Goal: Information Seeking & Learning: Learn about a topic

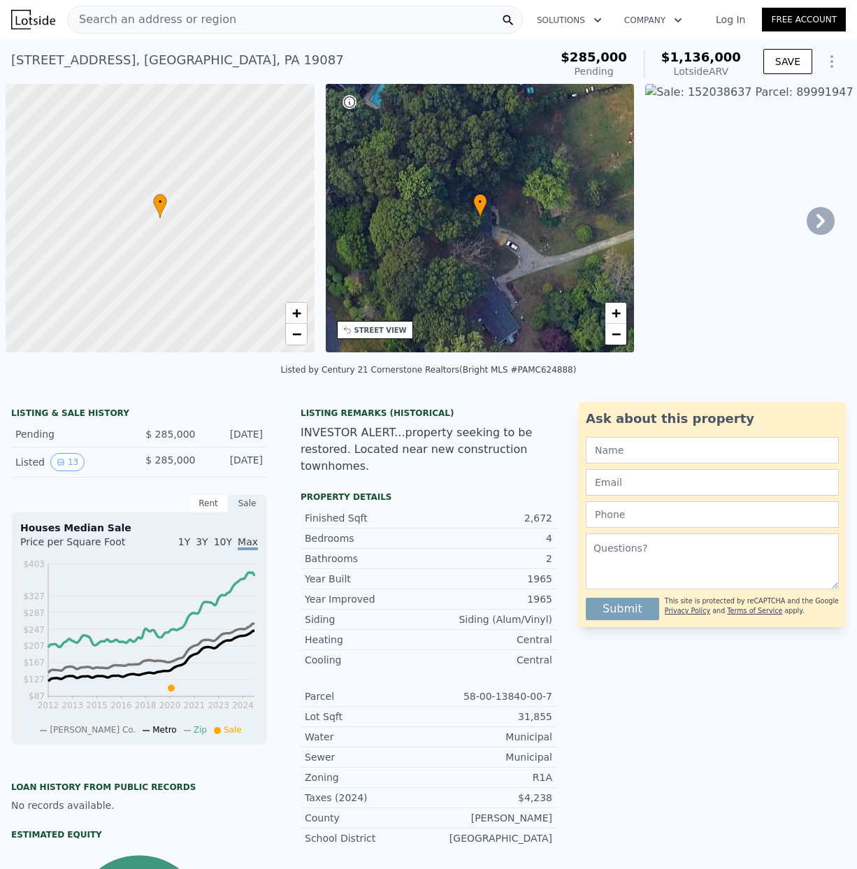
scroll to position [0, 294]
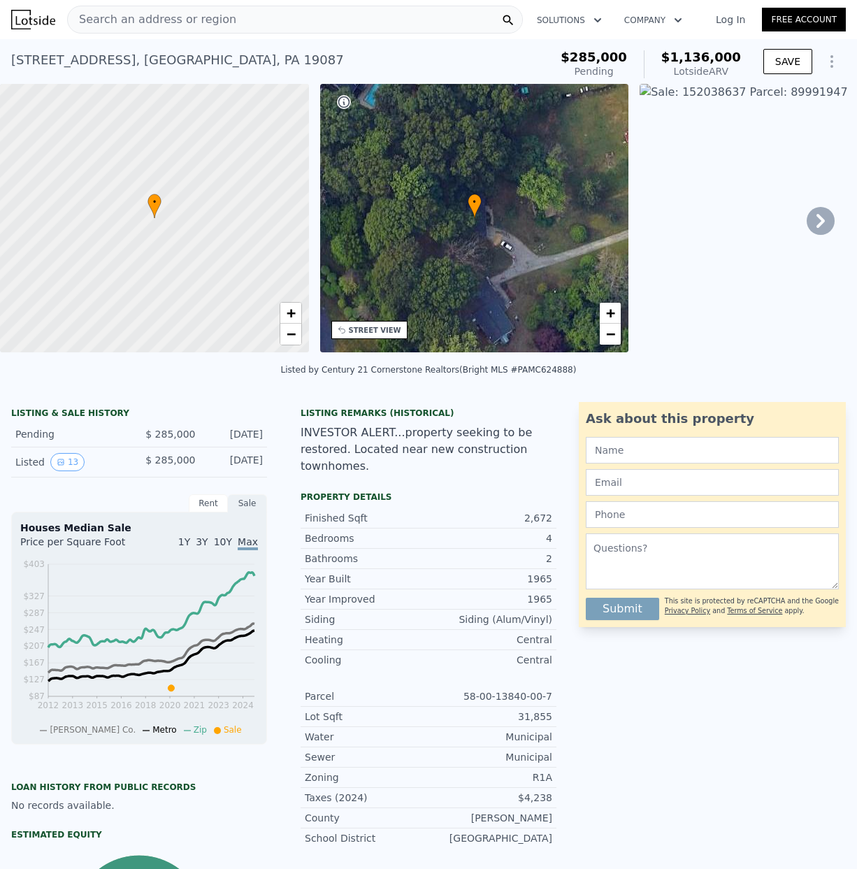
click at [111, 20] on span "Search an address or region" at bounding box center [152, 19] width 169 height 17
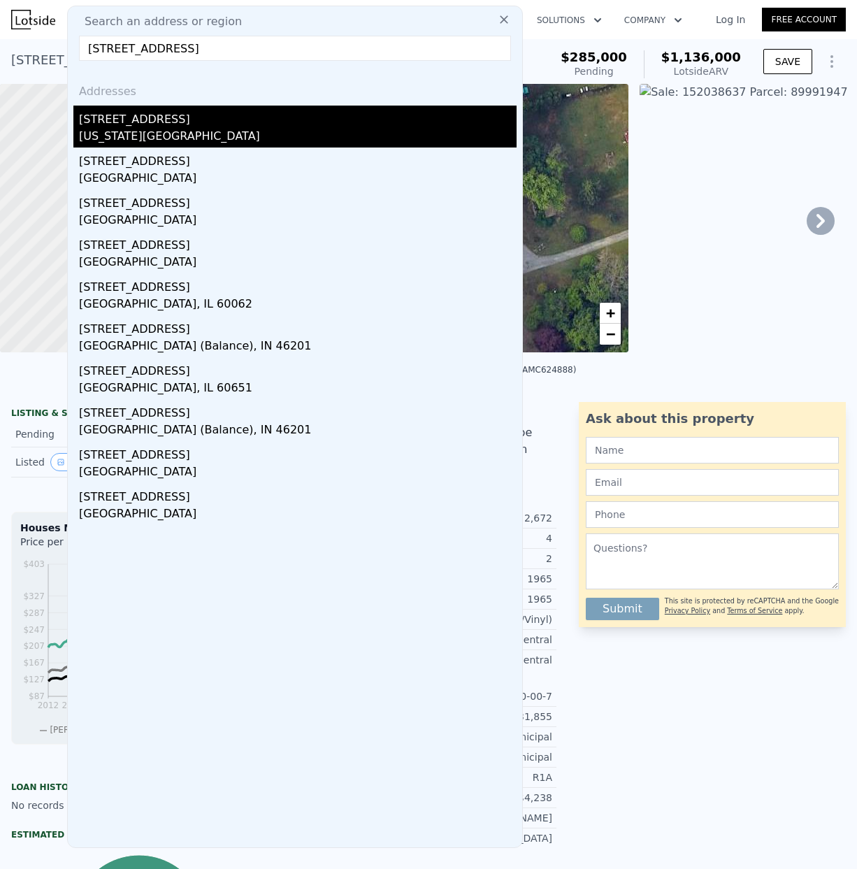
type input "[STREET_ADDRESS]"
click at [138, 125] on div "[STREET_ADDRESS]" at bounding box center [298, 117] width 438 height 22
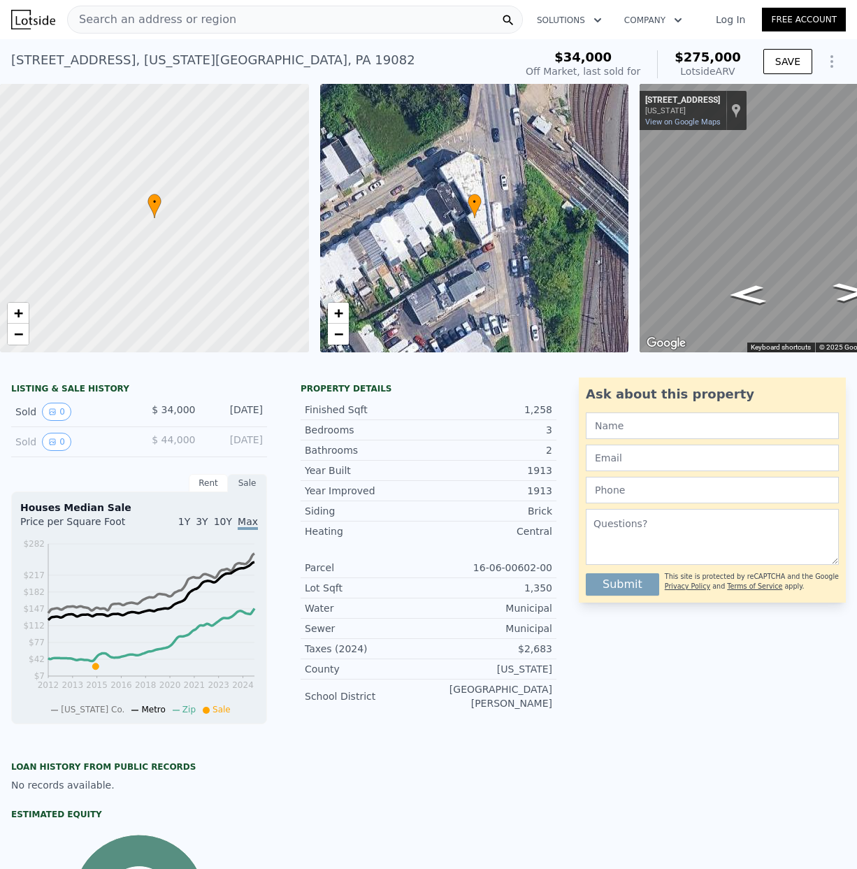
click at [109, 17] on span "Search an address or region" at bounding box center [152, 19] width 169 height 17
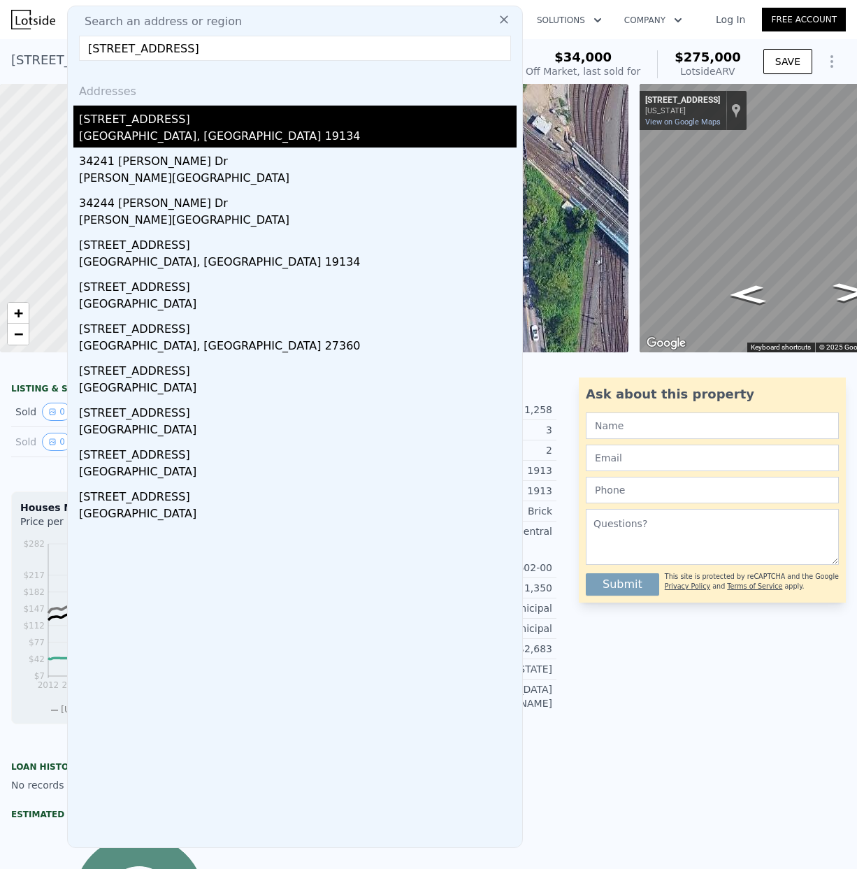
type input "[STREET_ADDRESS]"
click at [128, 129] on div "[GEOGRAPHIC_DATA], [GEOGRAPHIC_DATA] 19134" at bounding box center [298, 138] width 438 height 20
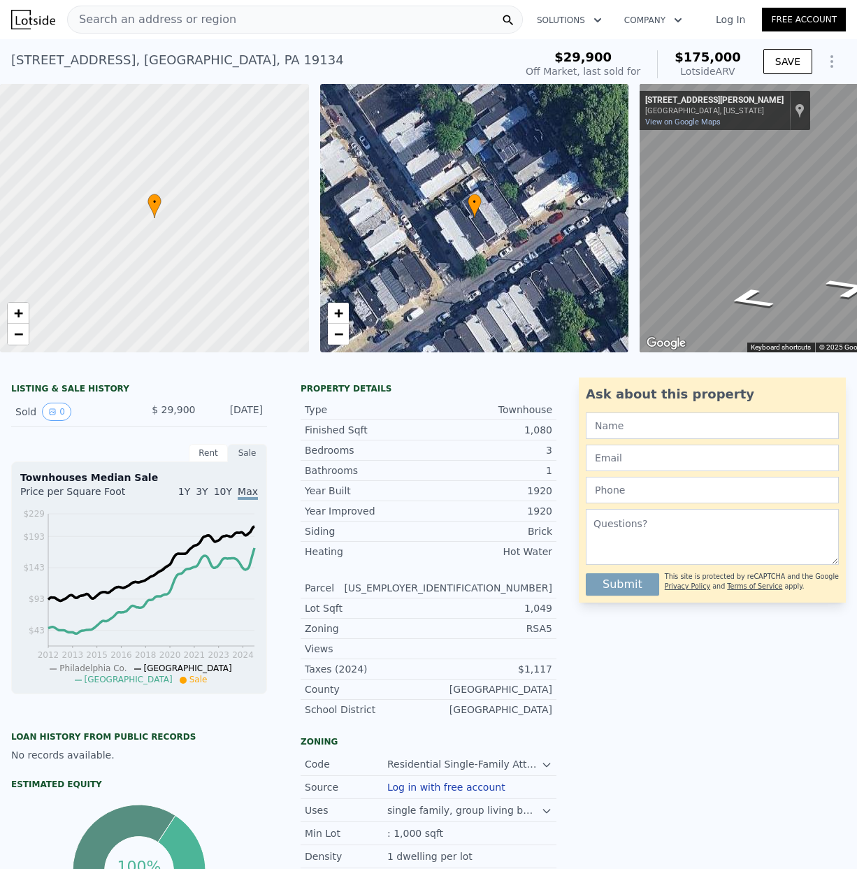
click at [114, 16] on span "Search an address or region" at bounding box center [152, 19] width 169 height 17
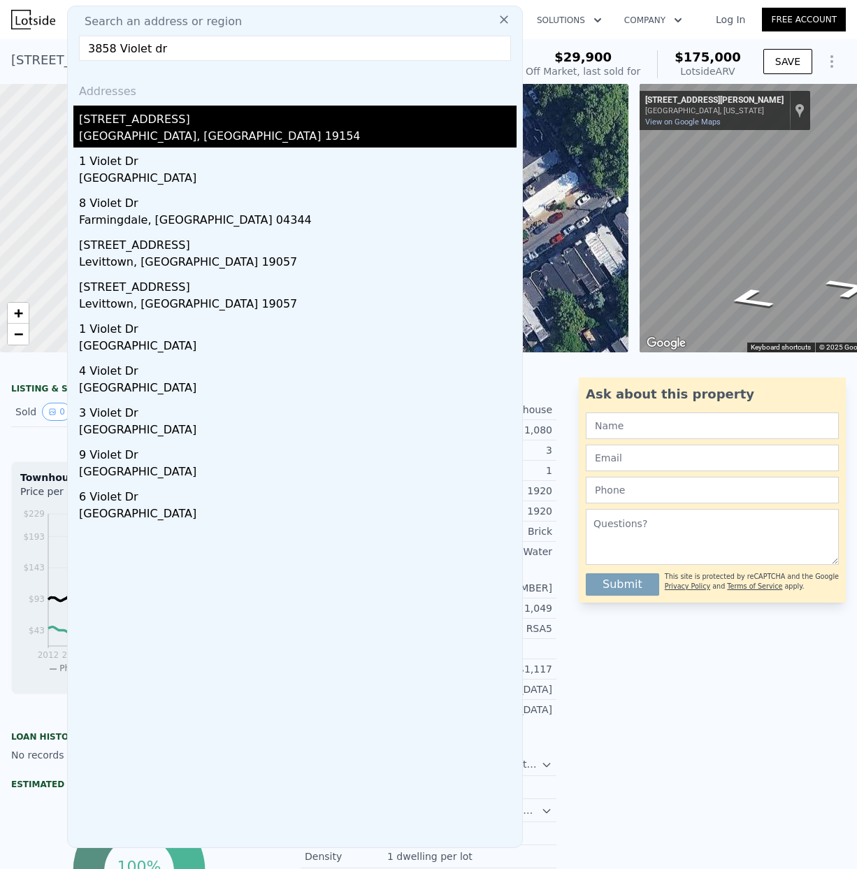
type input "3858 Violet dr"
click at [122, 127] on div "[STREET_ADDRESS]" at bounding box center [298, 117] width 438 height 22
type input "3"
type input "1"
type input "2.5"
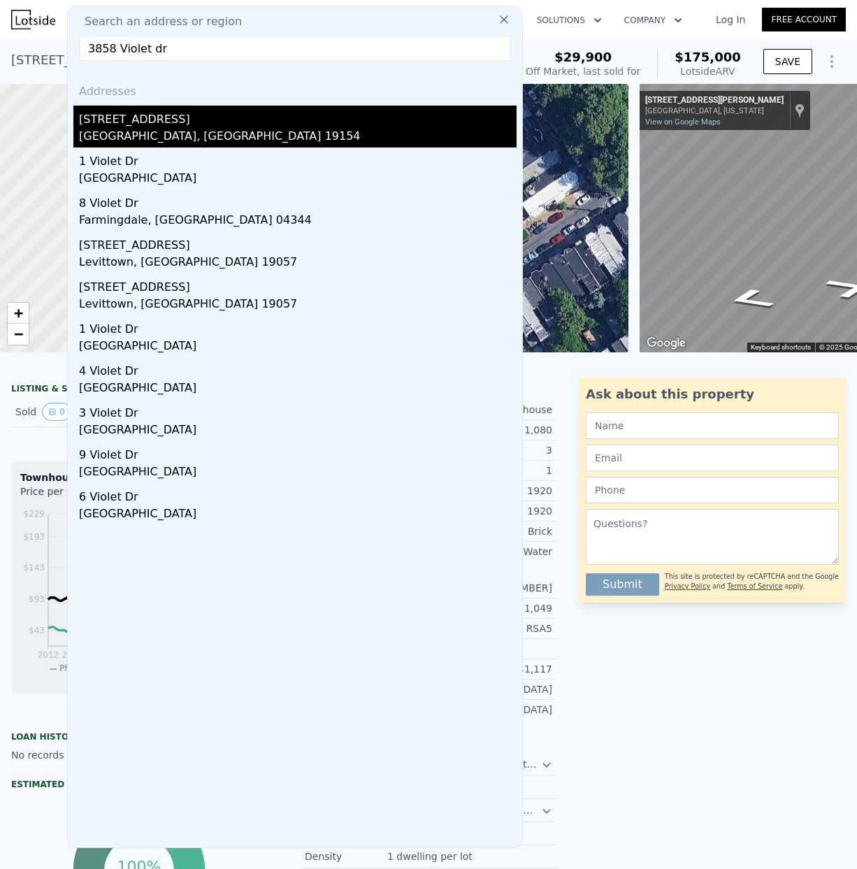
type input "1223"
type input "2077"
type input "10890"
type input "$ 391,000"
type input "4"
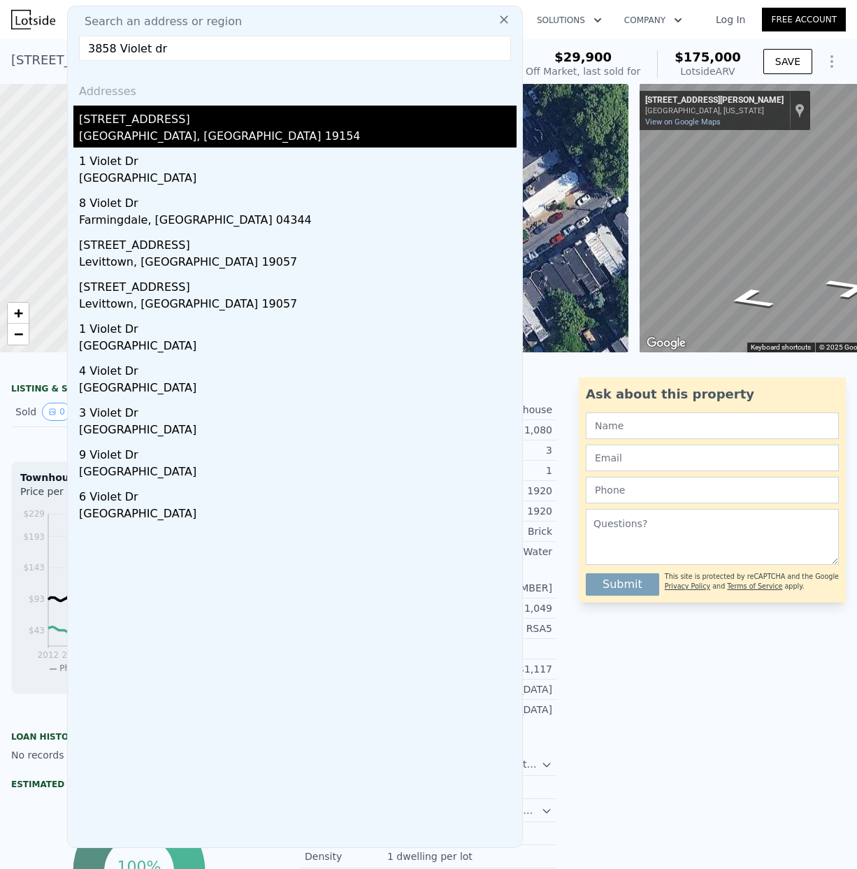
type input "$ 86,621"
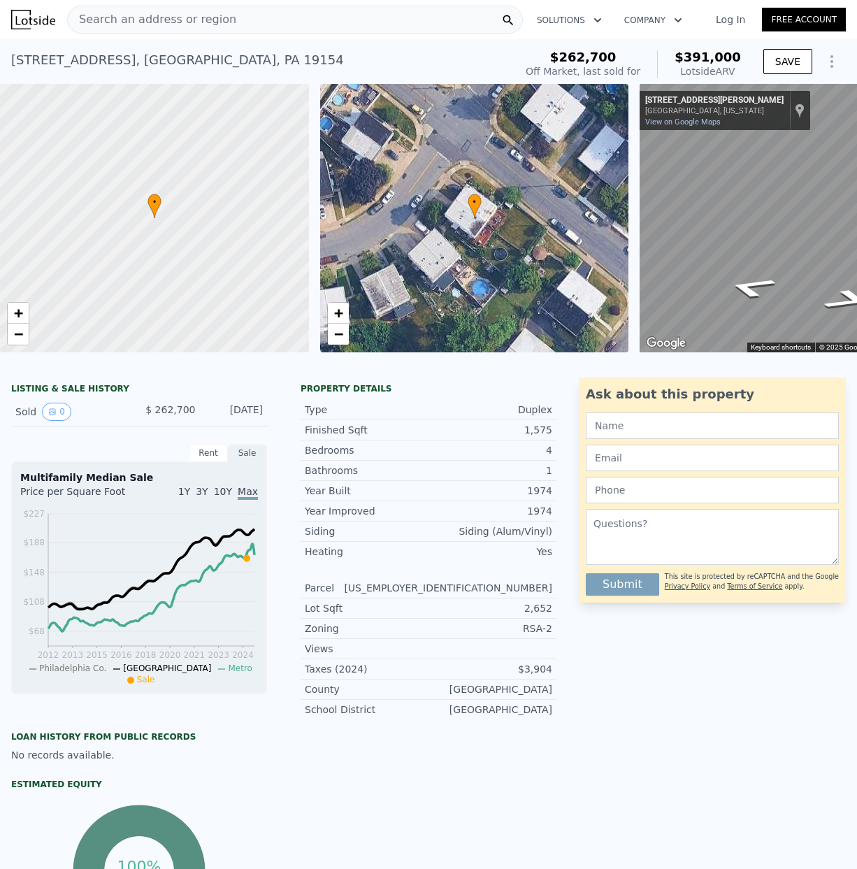
click at [110, 22] on span "Search an address or region" at bounding box center [152, 19] width 169 height 17
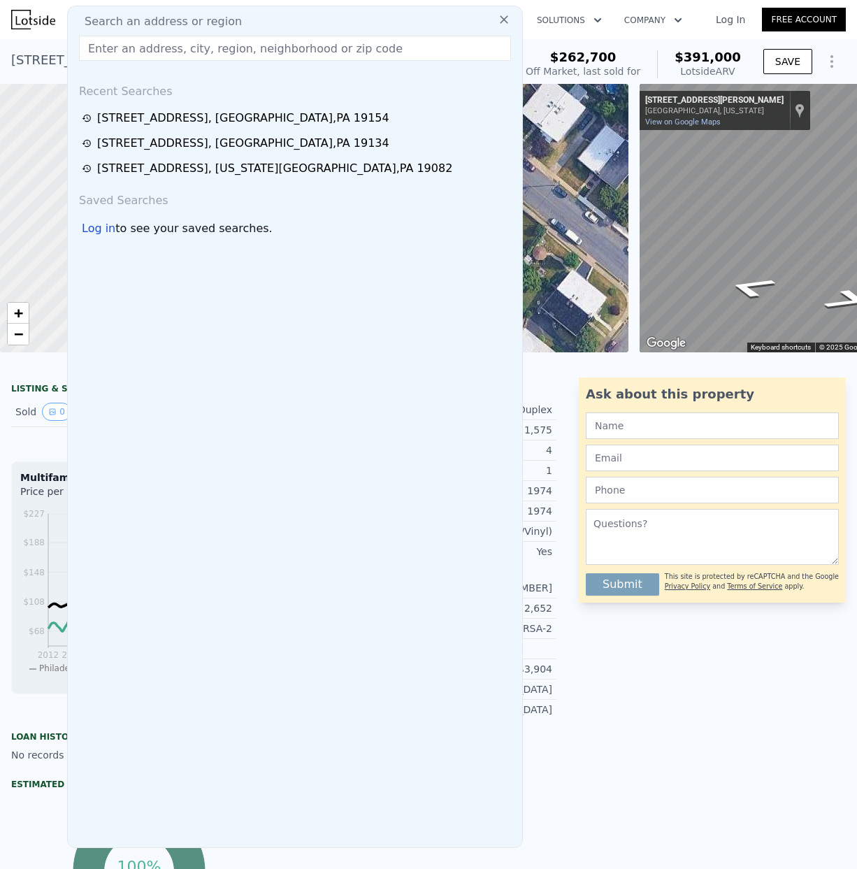
click at [101, 46] on input "text" at bounding box center [295, 48] width 432 height 25
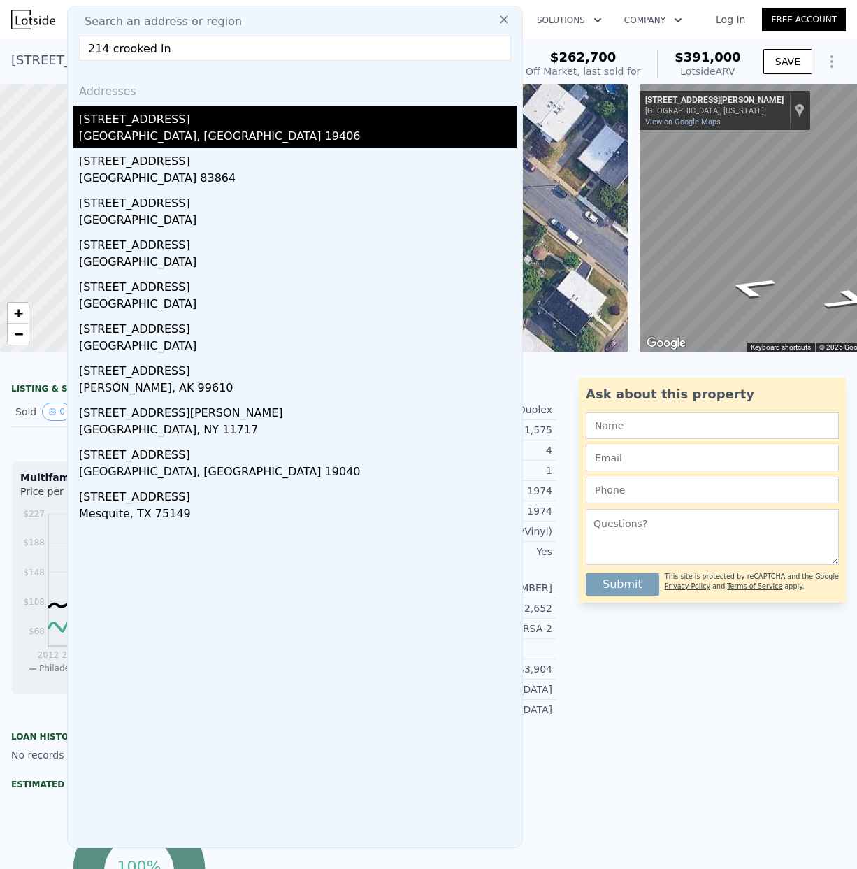
type input "214 crooked ln"
click at [119, 125] on div "[STREET_ADDRESS]" at bounding box center [298, 117] width 438 height 22
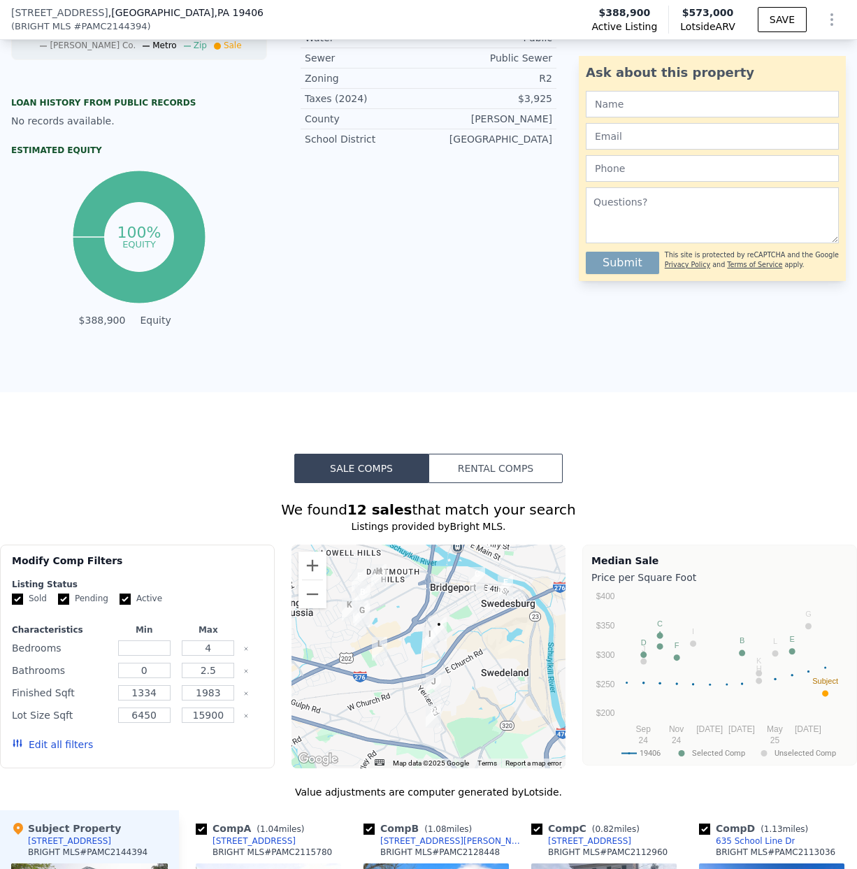
scroll to position [855, 0]
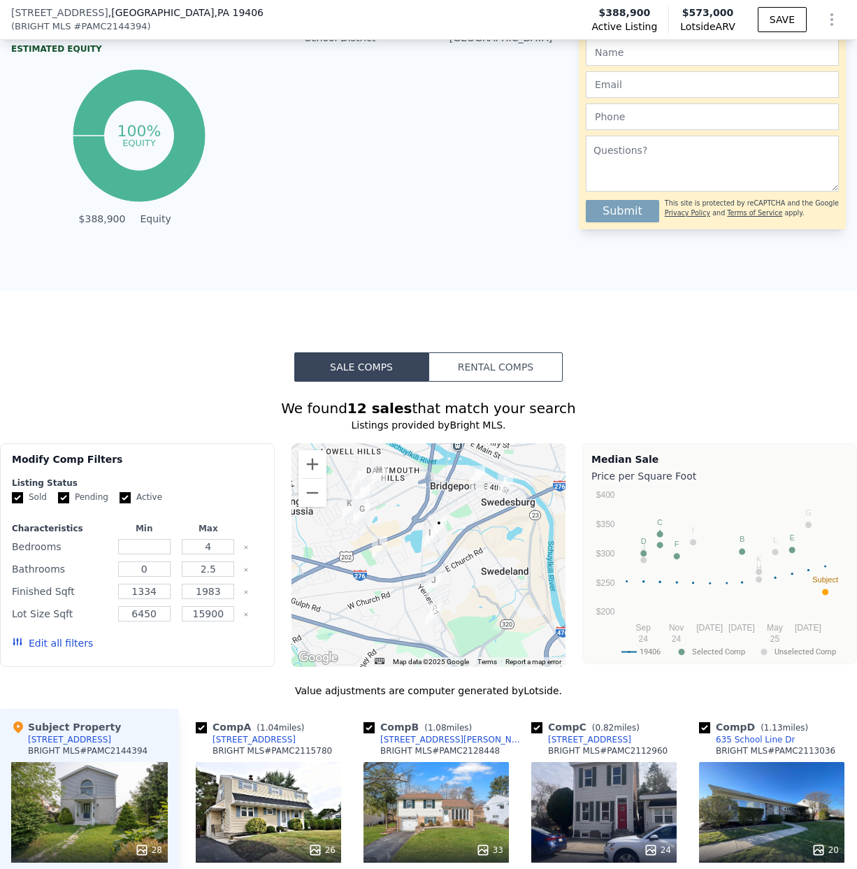
click at [399, 544] on div at bounding box center [429, 555] width 275 height 224
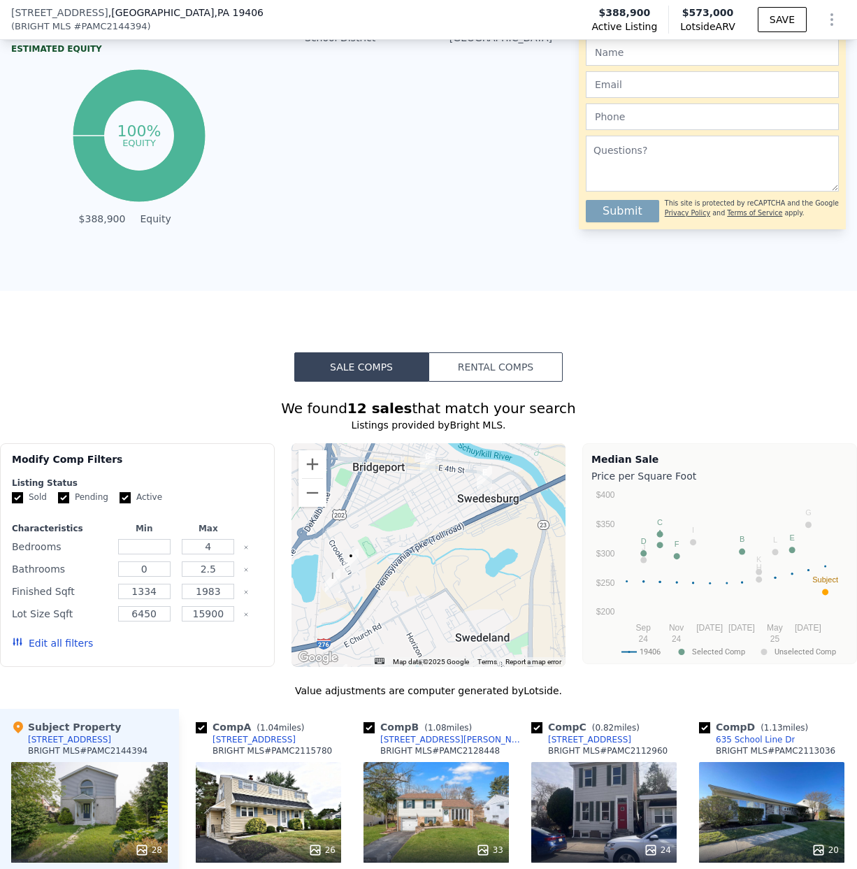
drag, startPoint x: 420, startPoint y: 538, endPoint x: 286, endPoint y: 577, distance: 139.9
click at [290, 578] on div "Modify Comp Filters Listing Status Sold Pending Active Characteristics Min Max …" at bounding box center [428, 555] width 857 height 224
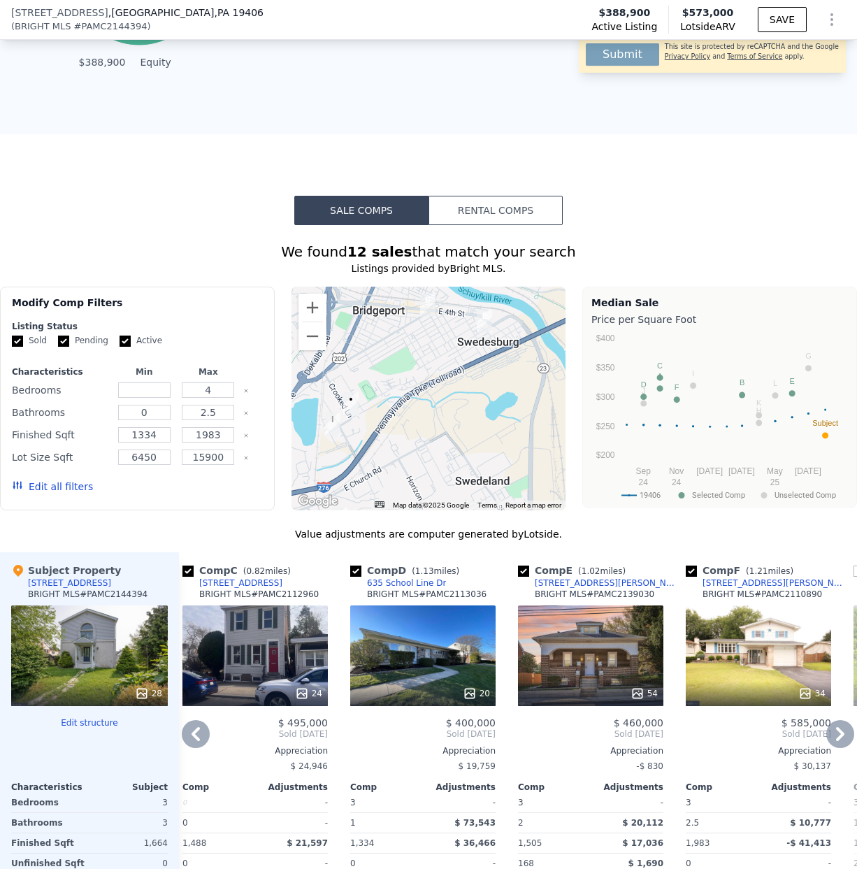
scroll to position [939, 0]
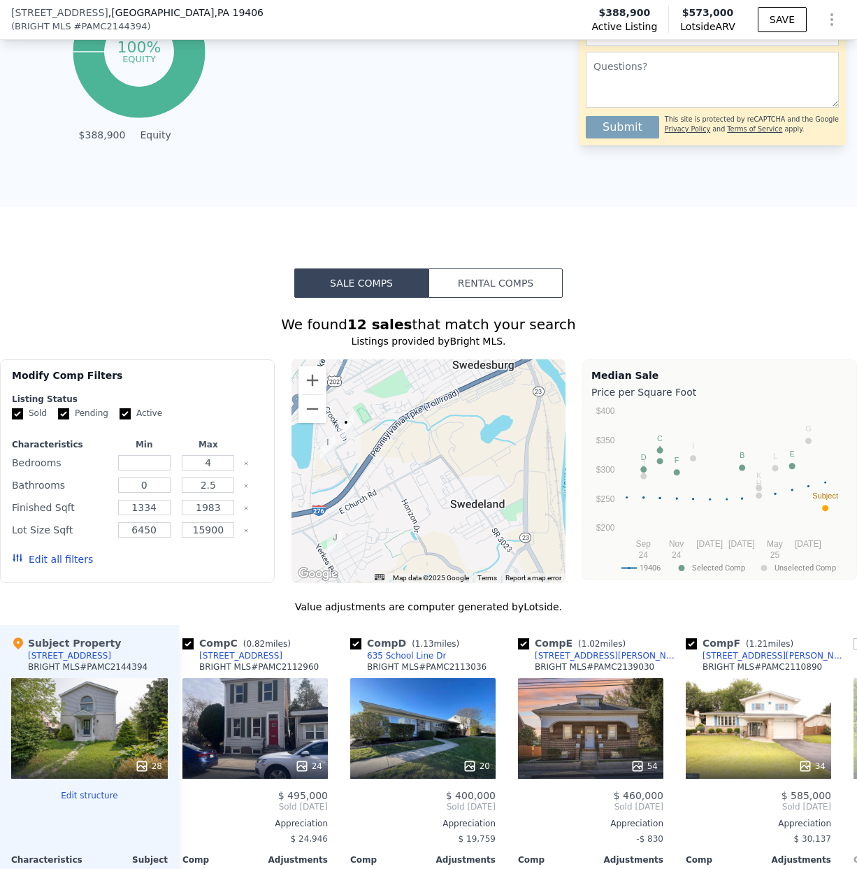
drag, startPoint x: 428, startPoint y: 483, endPoint x: 399, endPoint y: 452, distance: 43.0
click at [399, 452] on div at bounding box center [429, 471] width 275 height 224
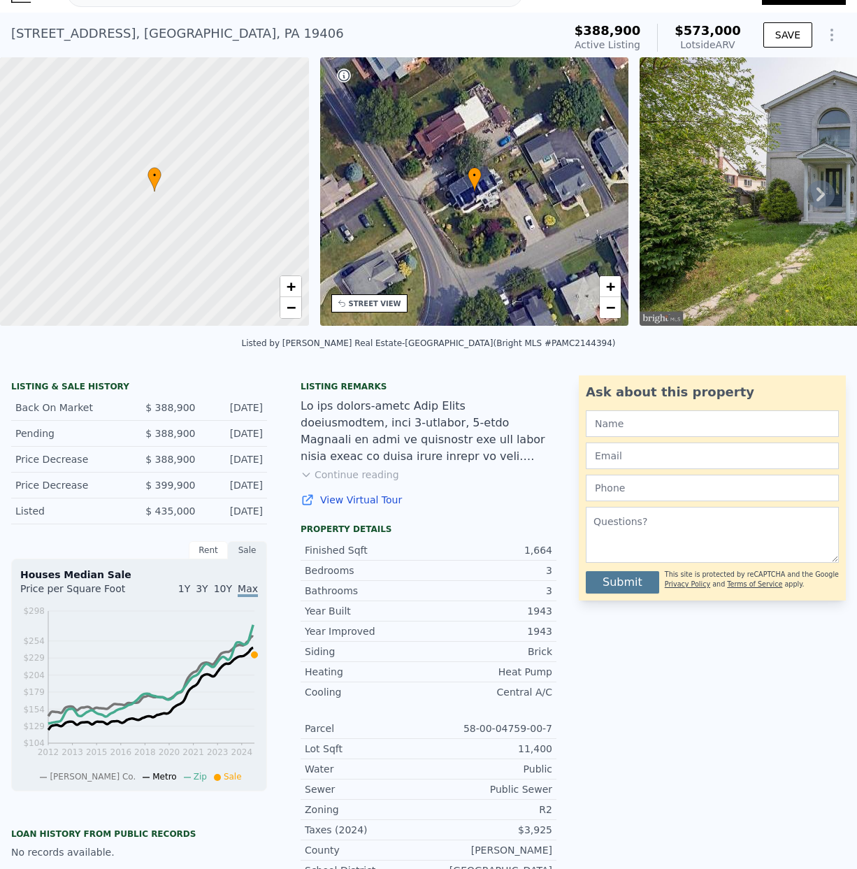
scroll to position [0, 0]
